Goal: Communication & Community: Answer question/provide support

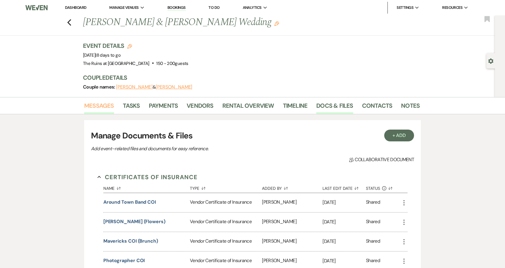
click at [97, 108] on link "Messages" at bounding box center [99, 107] width 30 height 13
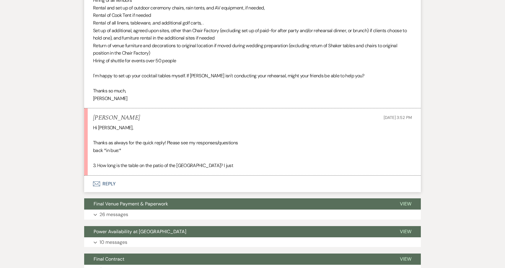
scroll to position [670, 0]
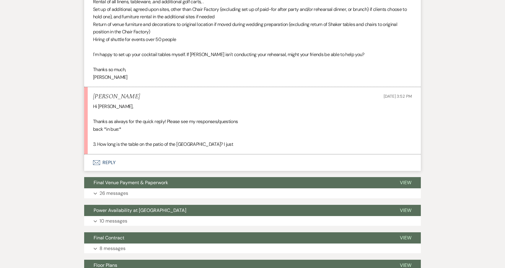
click at [109, 154] on button "Envelope Reply" at bounding box center [252, 162] width 337 height 17
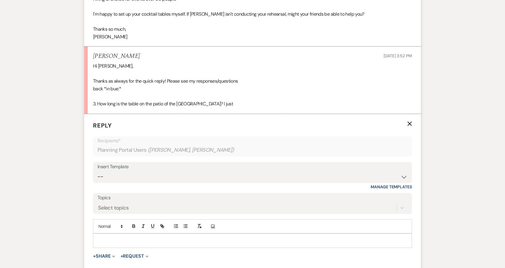
scroll to position [711, 0]
click at [163, 237] on p at bounding box center [252, 240] width 309 height 6
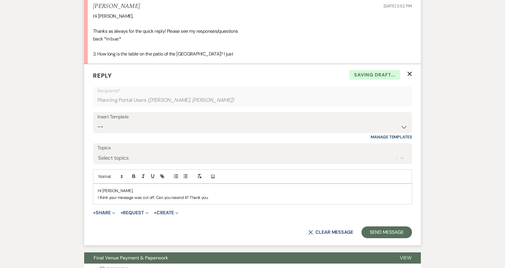
scroll to position [770, 0]
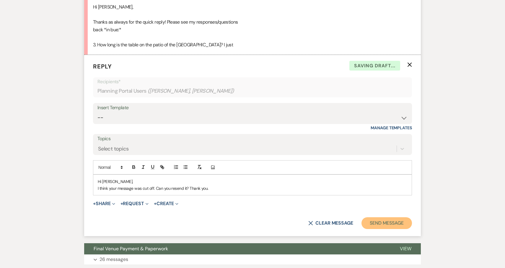
click at [396, 217] on button "Send Message" at bounding box center [386, 223] width 50 height 12
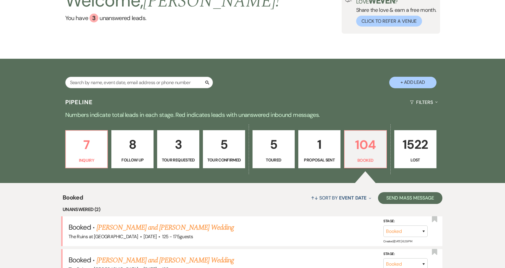
scroll to position [55, 0]
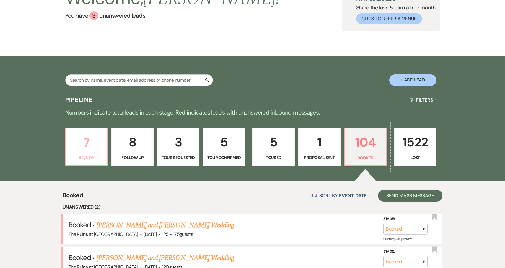
click at [88, 143] on p "7" at bounding box center [86, 143] width 35 height 20
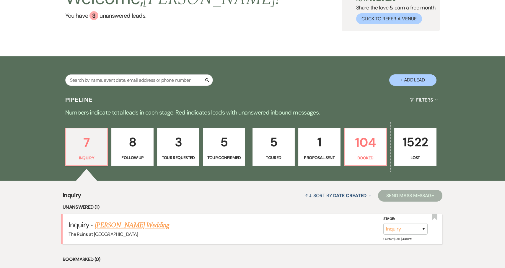
click at [165, 225] on link "Tadas Valentukevicius's Wedding" at bounding box center [132, 225] width 75 height 11
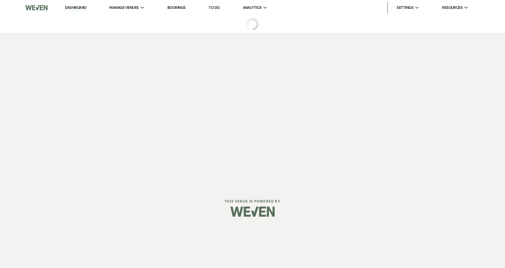
select select "5"
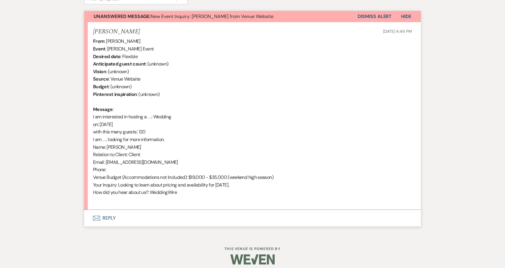
scroll to position [214, 0]
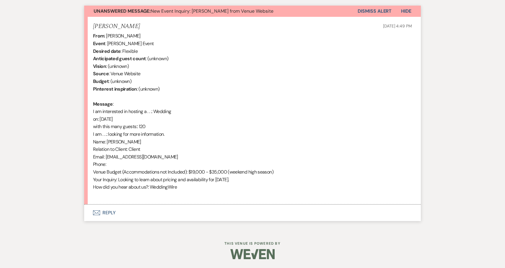
click at [101, 213] on button "Envelope Reply" at bounding box center [252, 213] width 337 height 17
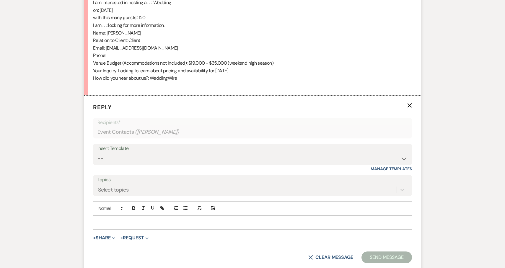
scroll to position [334, 0]
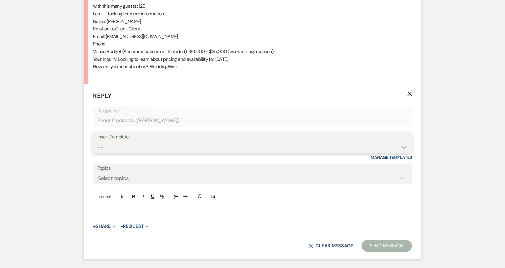
click at [403, 147] on select "-- Weven Planning Portal Introduction (Booked Events) Initial Inquiry Response …" at bounding box center [252, 147] width 310 height 12
select select "566"
click at [97, 141] on select "-- Weven Planning Portal Introduction (Booked Events) Initial Inquiry Response …" at bounding box center [252, 147] width 310 height 12
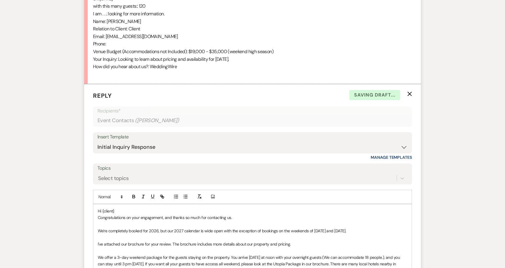
click at [127, 212] on p "Hi {client}" at bounding box center [252, 211] width 309 height 6
click at [402, 147] on select "-- Weven Planning Portal Introduction (Booked Events) Initial Inquiry Response …" at bounding box center [252, 147] width 310 height 12
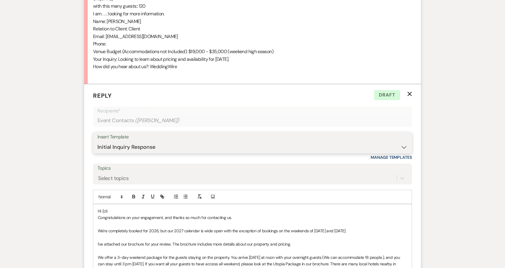
select select "3991"
click at [97, 141] on select "-- Weven Planning Portal Introduction (Booked Events) Initial Inquiry Response …" at bounding box center [252, 147] width 310 height 12
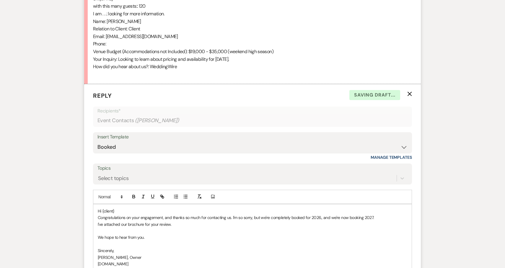
click at [128, 208] on p "Hi {client}" at bounding box center [252, 211] width 309 height 6
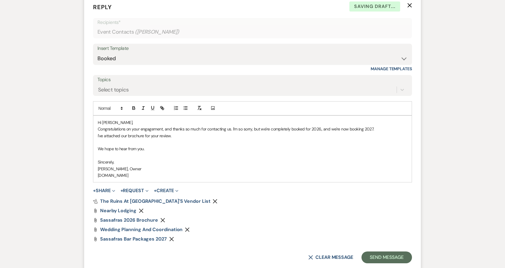
scroll to position [456, 0]
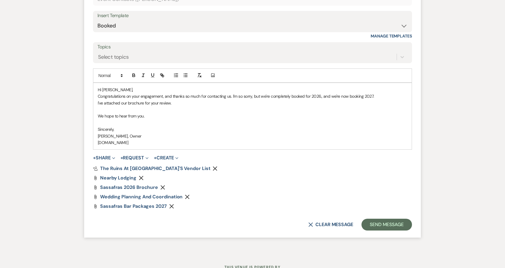
click at [213, 167] on use "button" at bounding box center [215, 168] width 4 height 4
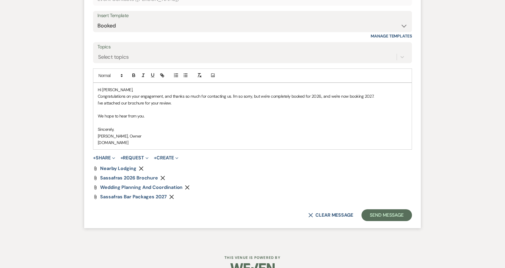
click at [141, 167] on use "button" at bounding box center [141, 168] width 4 height 4
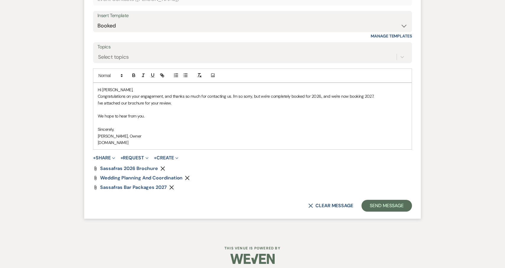
click at [185, 177] on icon "Remove" at bounding box center [187, 178] width 5 height 5
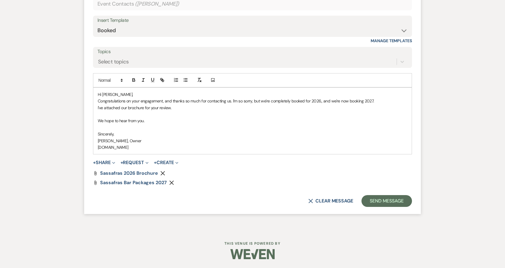
scroll to position [451, 0]
click at [172, 182] on icon "Remove" at bounding box center [171, 182] width 5 height 5
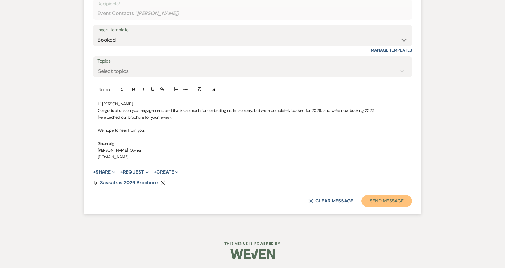
click at [396, 200] on button "Send Message" at bounding box center [386, 201] width 50 height 12
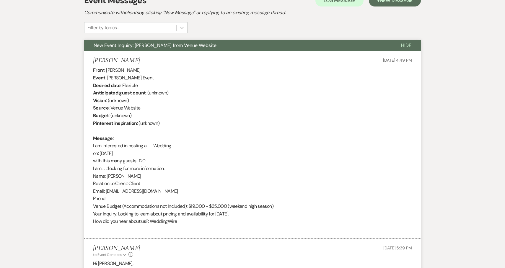
scroll to position [0, 0]
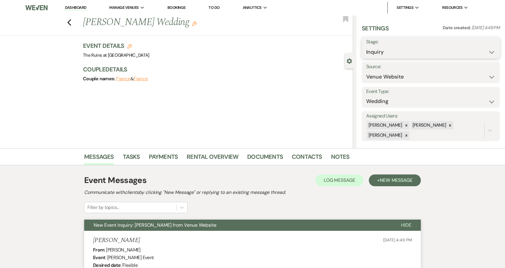
click at [491, 52] on select "Inquiry Follow Up Tour Requested Tour Confirmed Toured Proposal Sent Booked Lost" at bounding box center [430, 52] width 129 height 12
select select "8"
click at [366, 46] on select "Inquiry Follow Up Tour Requested Tour Confirmed Toured Proposal Sent Booked Lost" at bounding box center [430, 52] width 129 height 12
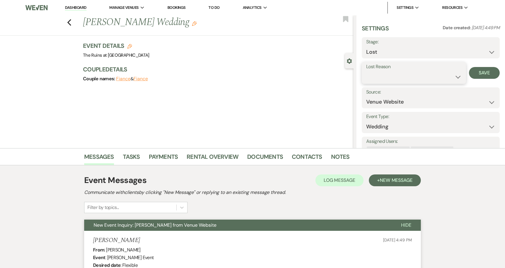
click at [457, 77] on select "Booked Elsewhere Budget Date Unavailable No Response Not a Good Match Capacity …" at bounding box center [413, 77] width 95 height 12
select select "8"
click at [366, 71] on select "Booked Elsewhere Budget Date Unavailable No Response Not a Good Match Capacity …" at bounding box center [413, 77] width 95 height 12
click at [485, 71] on button "Save" at bounding box center [484, 73] width 31 height 12
click at [81, 6] on link "Dashboard" at bounding box center [75, 8] width 21 height 6
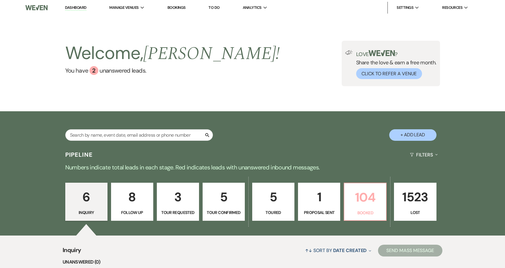
click at [369, 197] on p "104" at bounding box center [365, 197] width 35 height 20
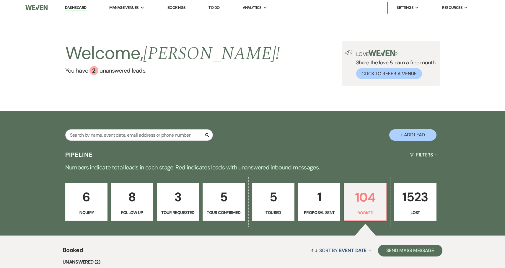
select select "8"
select select "5"
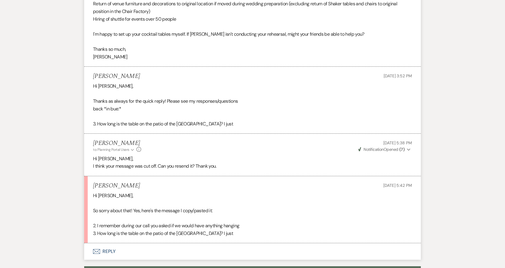
scroll to position [719, 0]
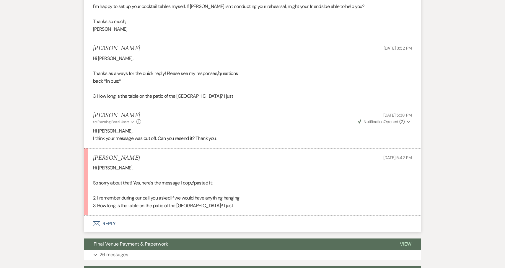
click at [107, 216] on button "Envelope Reply" at bounding box center [252, 224] width 337 height 17
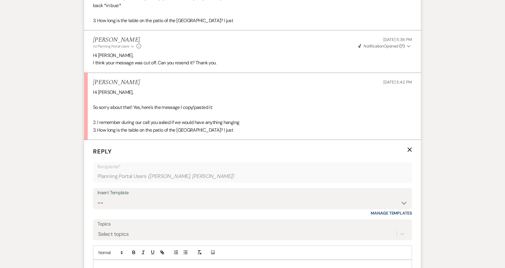
scroll to position [855, 0]
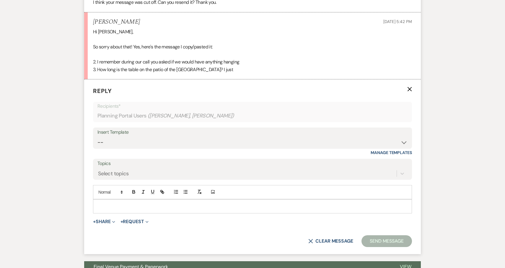
click at [142, 200] on div at bounding box center [252, 207] width 318 height 14
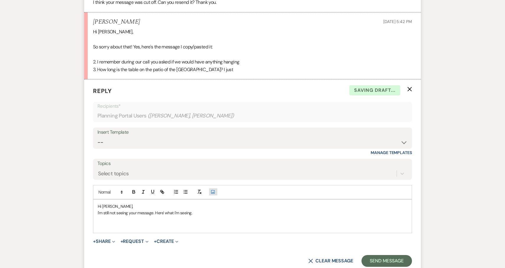
click at [213, 189] on icon "Add Photo" at bounding box center [212, 191] width 5 height 5
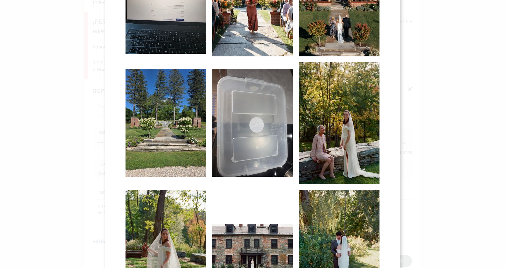
scroll to position [263, 0]
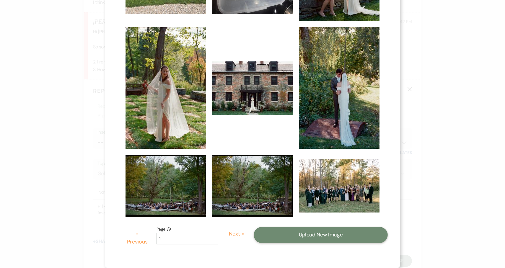
click at [320, 234] on button "Upload New Image" at bounding box center [321, 235] width 134 height 16
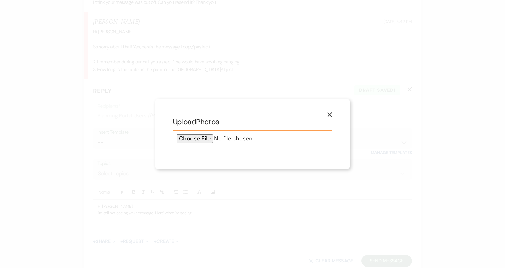
click at [200, 137] on input "file" at bounding box center [253, 138] width 152 height 9
type input "C:\fakepath\1000000672.jpg"
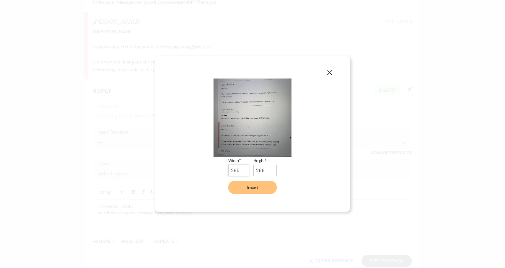
type input "265"
click at [243, 169] on input "265" at bounding box center [238, 171] width 21 height 12
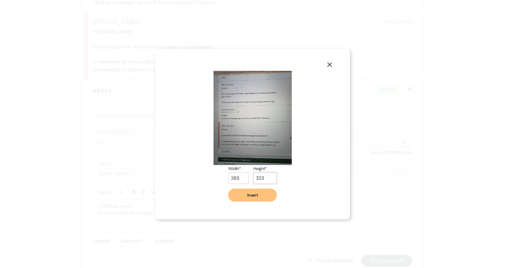
type input "323"
click at [270, 172] on input "323" at bounding box center [264, 178] width 23 height 12
click at [249, 197] on button "Insert" at bounding box center [252, 195] width 48 height 13
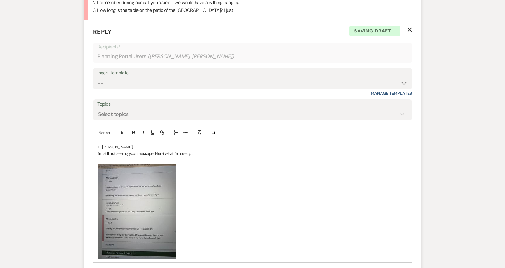
scroll to position [920, 0]
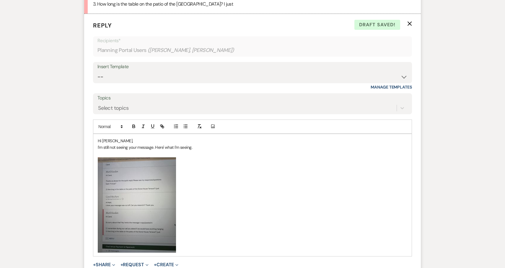
click at [153, 144] on p "I'm still not seeing your message. Here' what I'm seeing." at bounding box center [252, 147] width 309 height 6
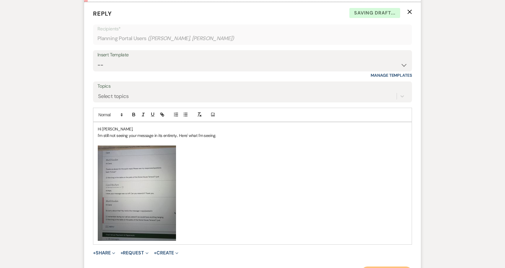
click at [390, 267] on button "Send Message" at bounding box center [386, 273] width 50 height 12
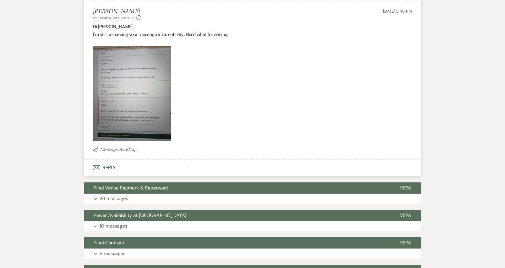
scroll to position [1090, 0]
